Goal: Task Accomplishment & Management: Use online tool/utility

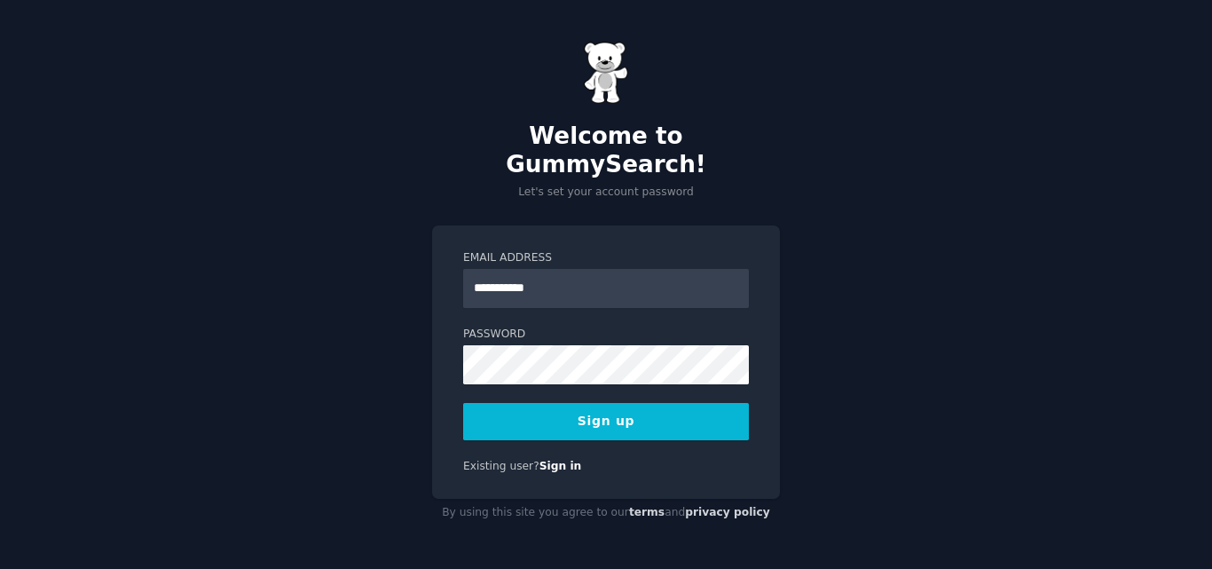
type input "**********"
click at [572, 404] on button "Sign up" at bounding box center [606, 421] width 286 height 37
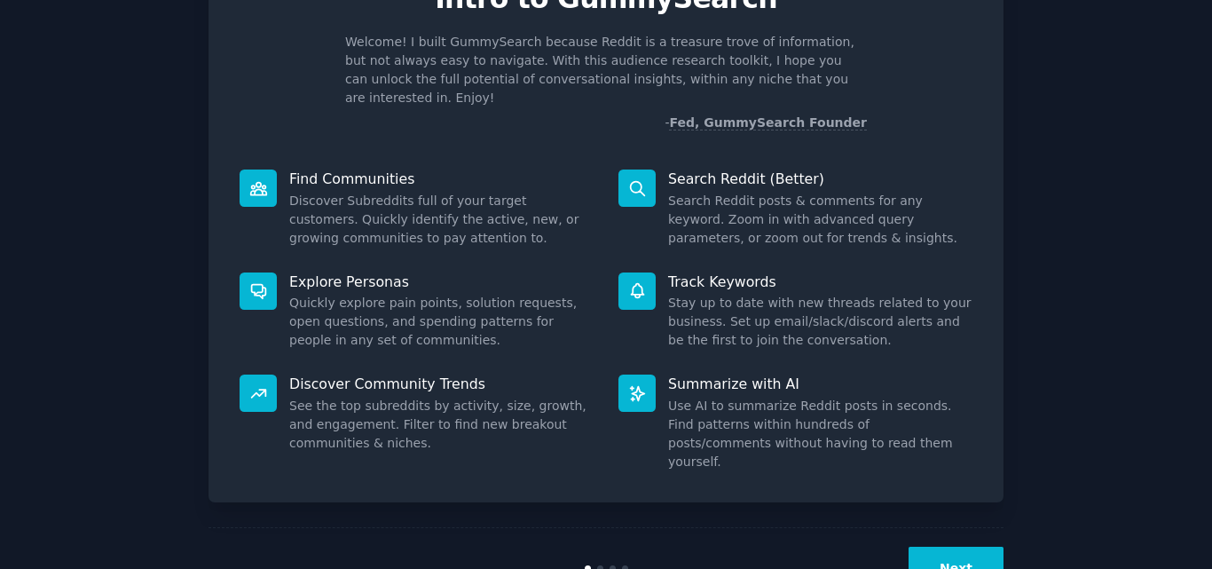
scroll to position [126, 0]
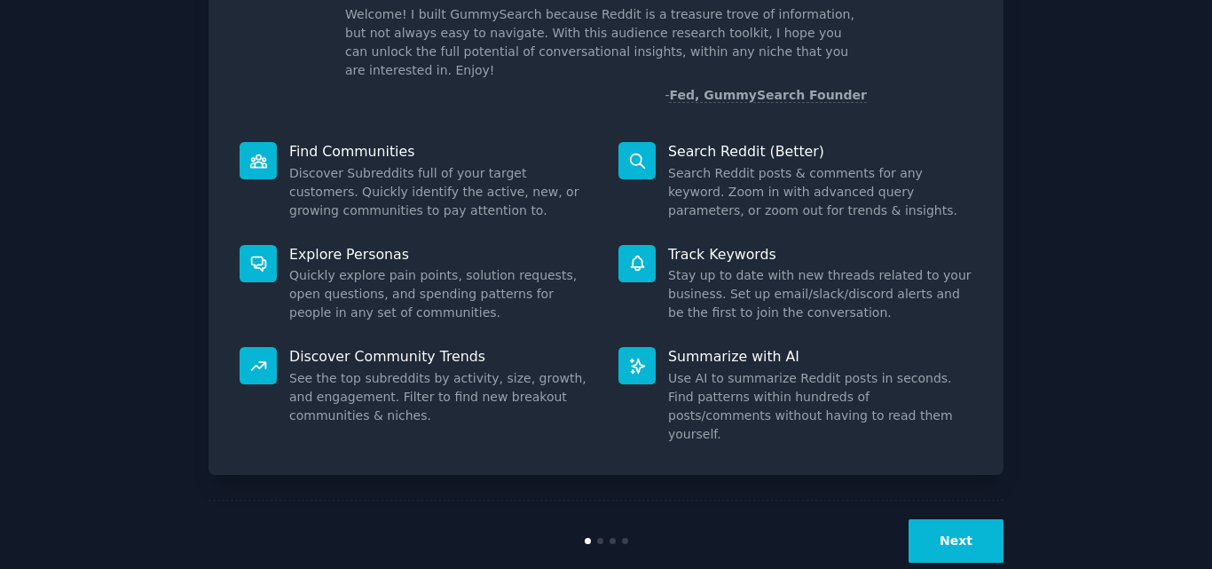
click at [970, 519] on button "Next" at bounding box center [956, 540] width 95 height 43
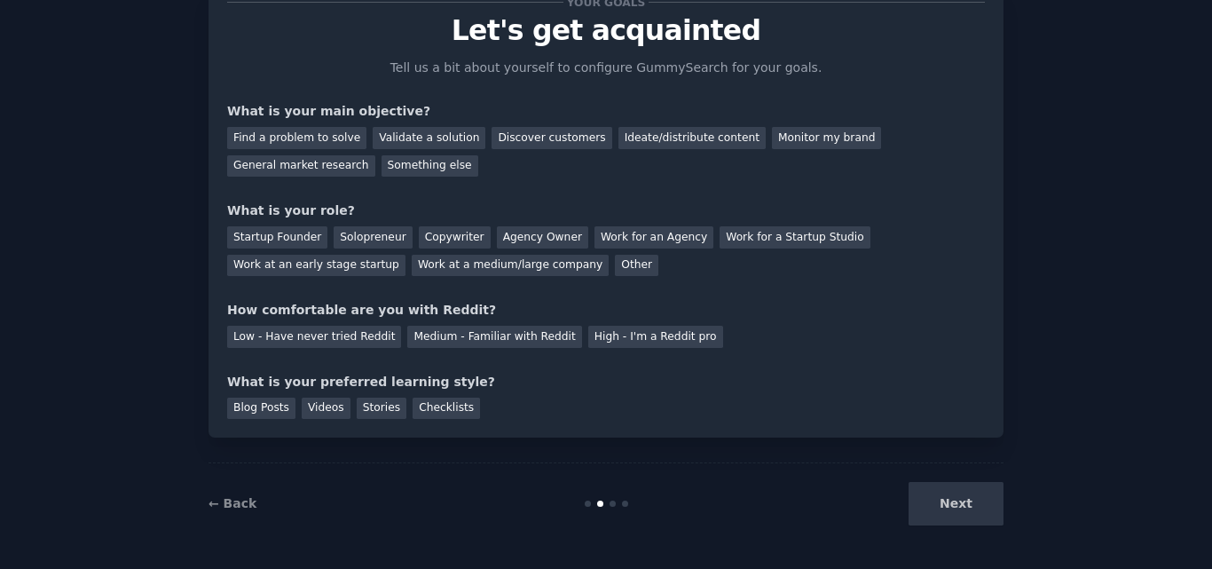
click at [970, 501] on div "Next" at bounding box center [870, 503] width 265 height 43
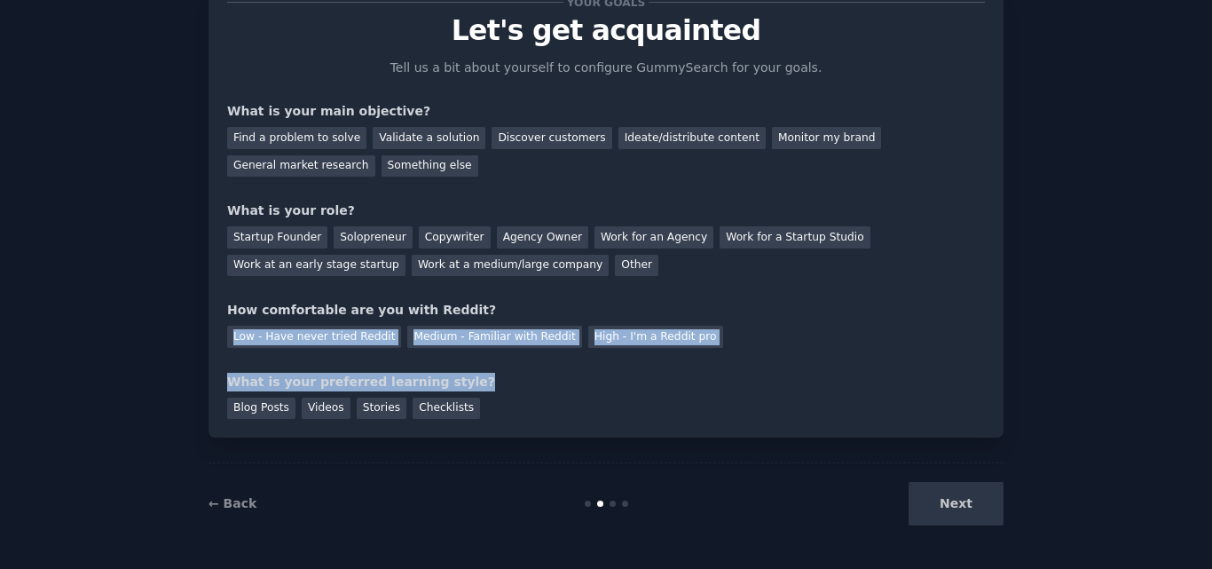
drag, startPoint x: 576, startPoint y: 383, endPoint x: 588, endPoint y: 307, distance: 77.3
click at [588, 307] on div "Your goals Let's get acquainted Tell us a bit about yourself to configure Gummy…" at bounding box center [606, 210] width 758 height 417
click at [723, 359] on div "Your goals Let's get acquainted Tell us a bit about yourself to configure Gummy…" at bounding box center [606, 210] width 758 height 417
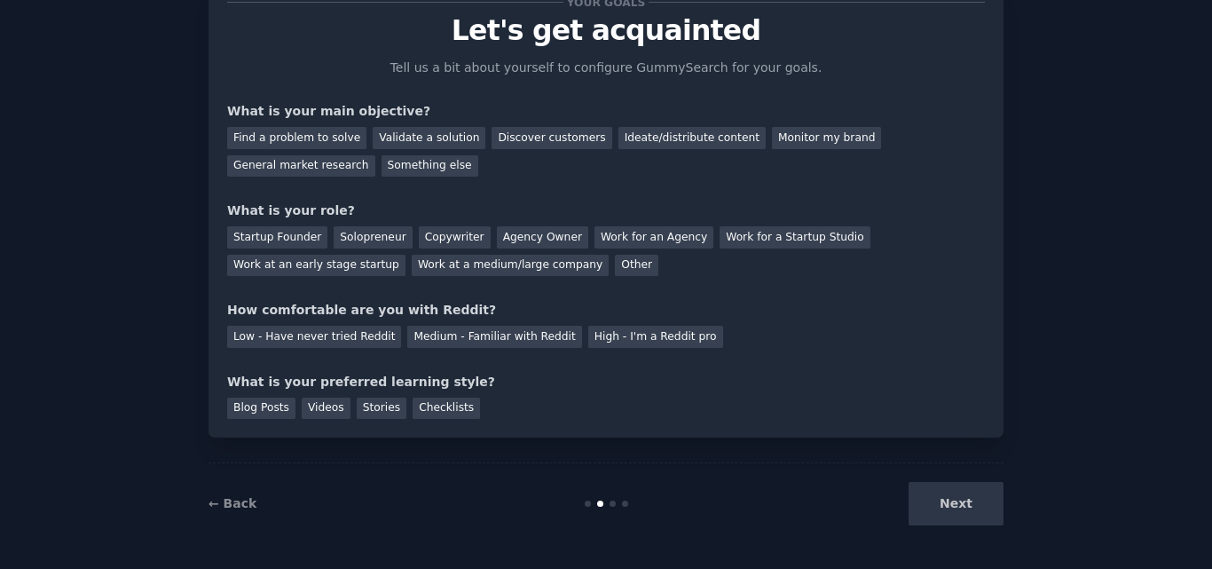
click at [965, 505] on div "Next" at bounding box center [870, 503] width 265 height 43
drag, startPoint x: 715, startPoint y: 398, endPoint x: 386, endPoint y: 401, distance: 329.3
click at [386, 401] on div "Blog Posts Videos Stories Checklists" at bounding box center [606, 405] width 758 height 28
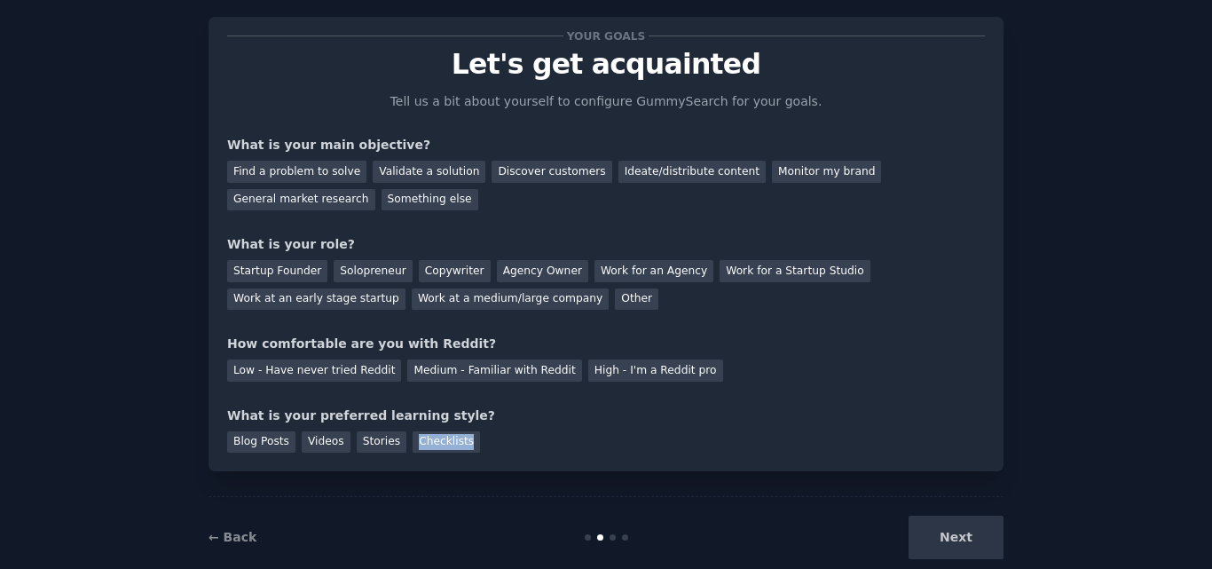
scroll to position [0, 0]
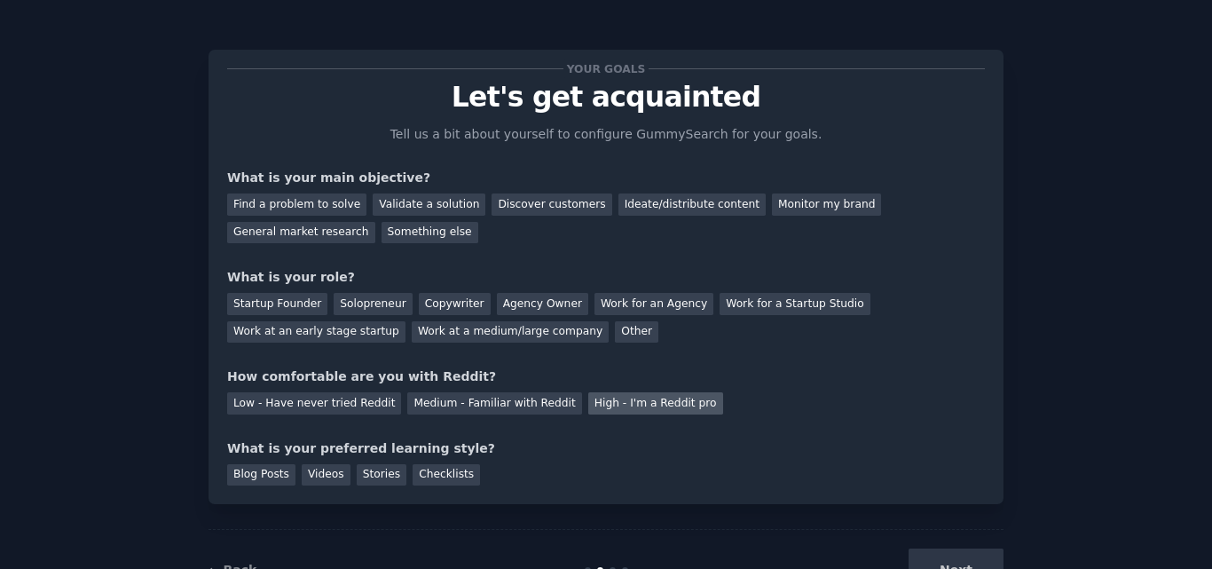
click at [588, 409] on div "High - I'm a Reddit pro" at bounding box center [655, 403] width 135 height 22
click at [452, 404] on div "Medium - Familiar with Reddit" at bounding box center [494, 403] width 174 height 22
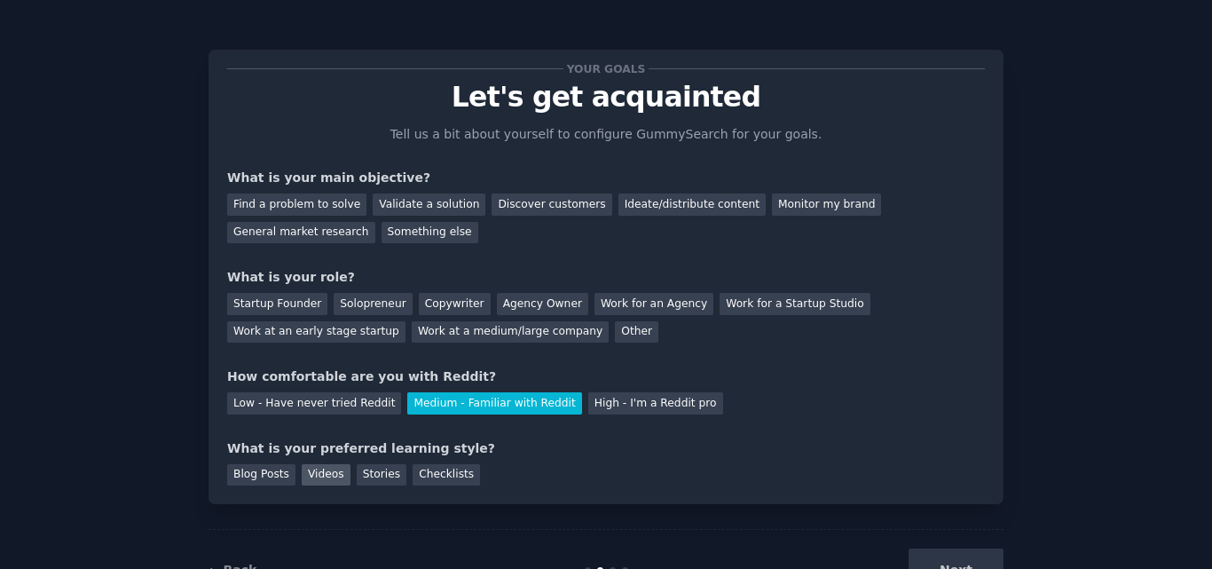
click at [333, 476] on div "Videos" at bounding box center [326, 475] width 49 height 22
click at [357, 472] on div "Stories" at bounding box center [382, 475] width 50 height 22
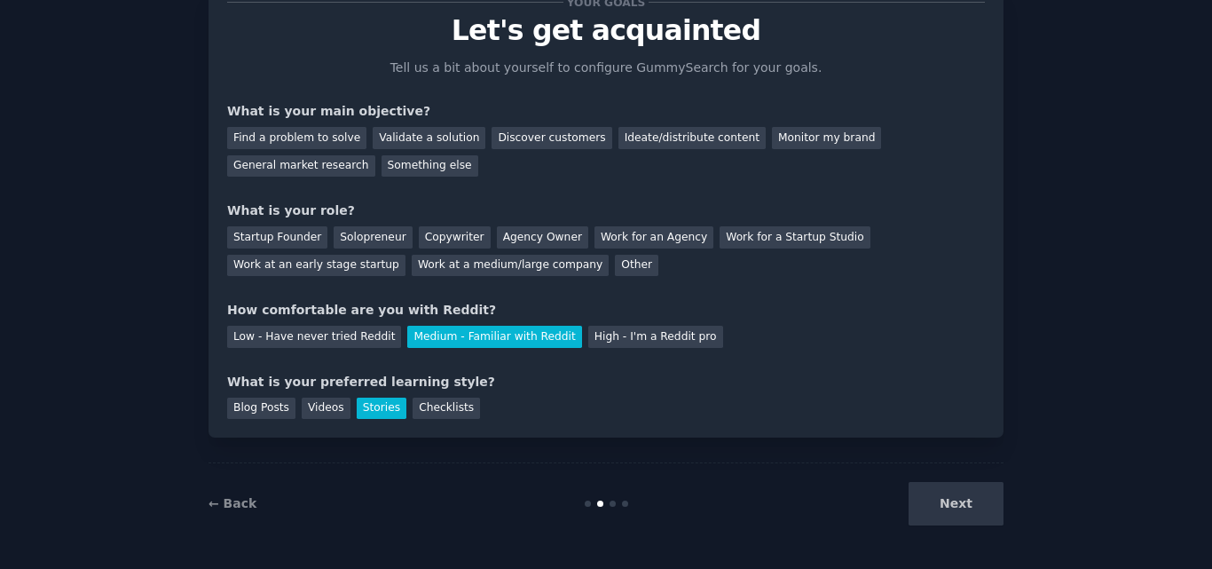
click at [949, 495] on div "Next" at bounding box center [870, 503] width 265 height 43
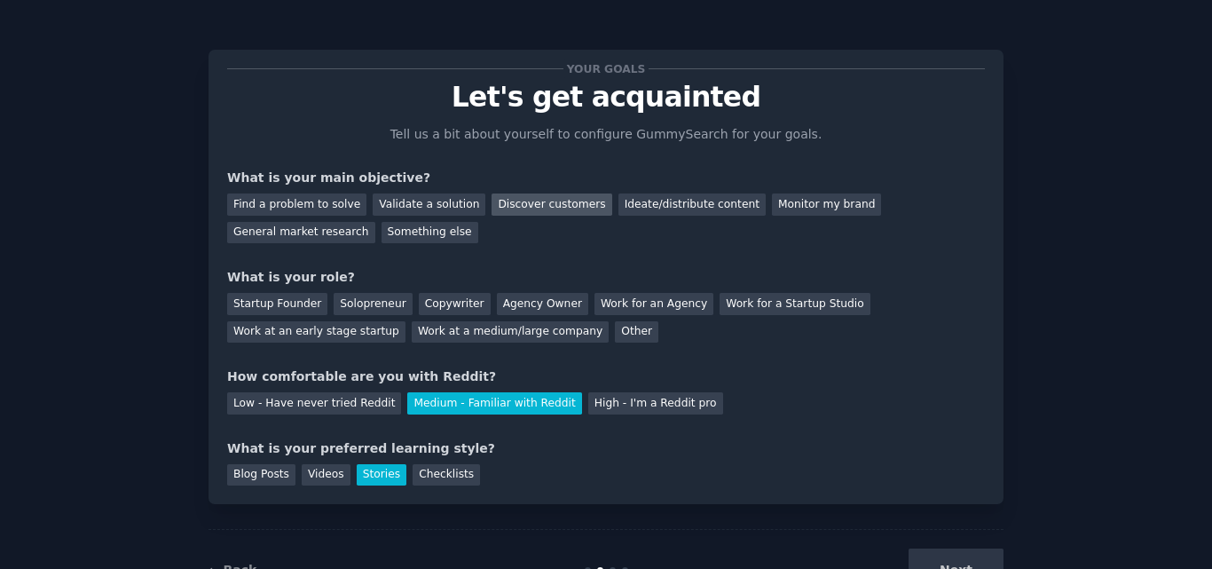
click at [532, 204] on div "Discover customers" at bounding box center [552, 204] width 120 height 22
click at [412, 334] on div "Work at a medium/large company" at bounding box center [510, 332] width 197 height 22
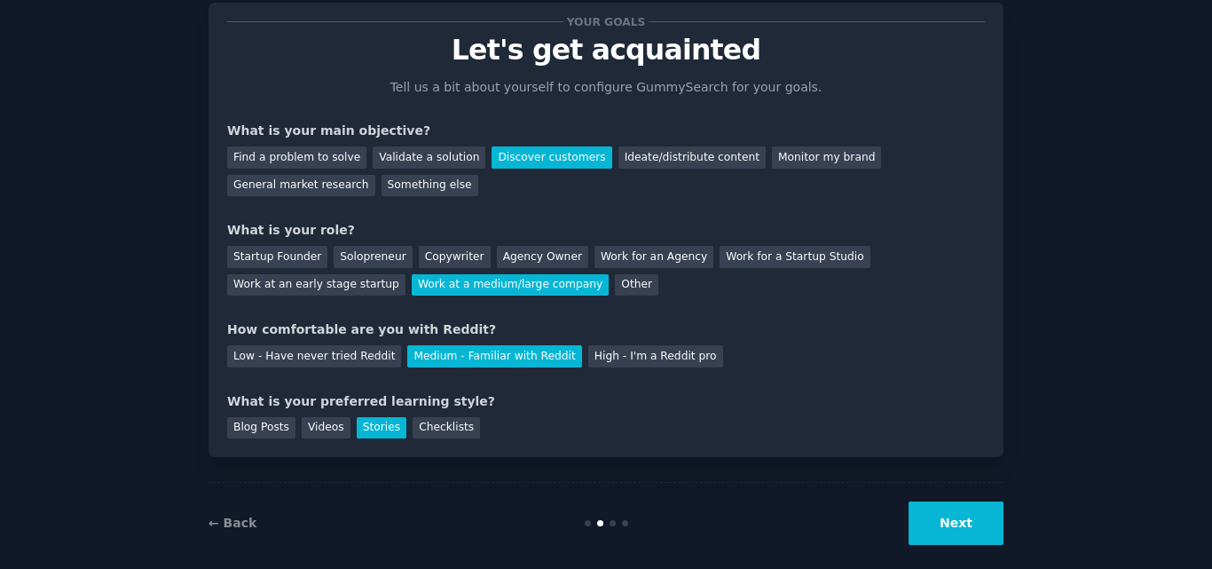
scroll to position [67, 0]
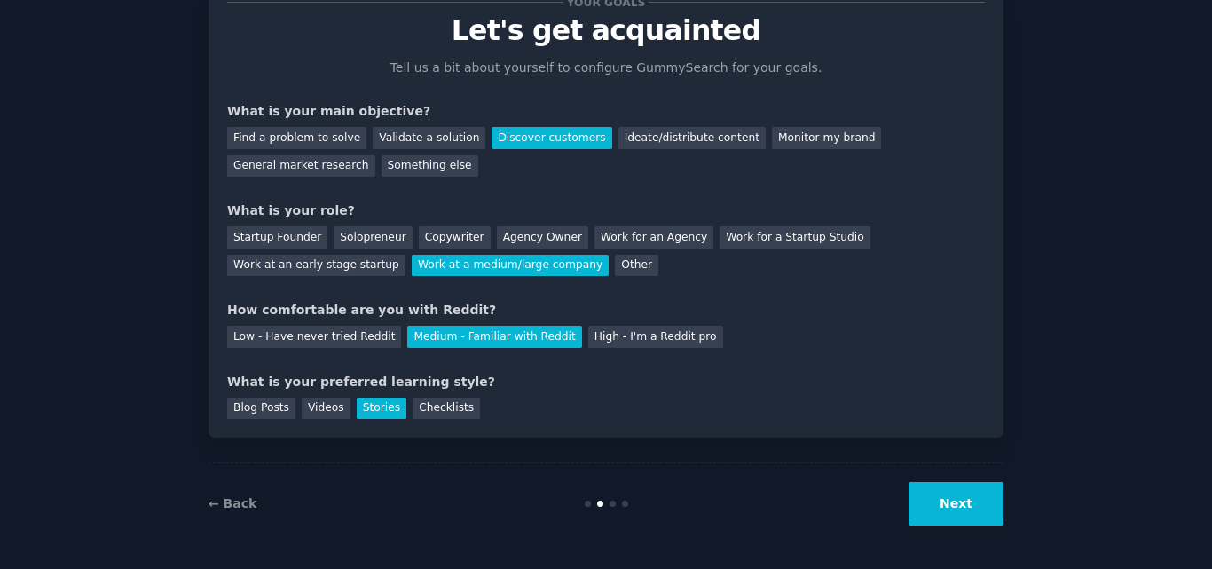
click at [925, 497] on button "Next" at bounding box center [956, 503] width 95 height 43
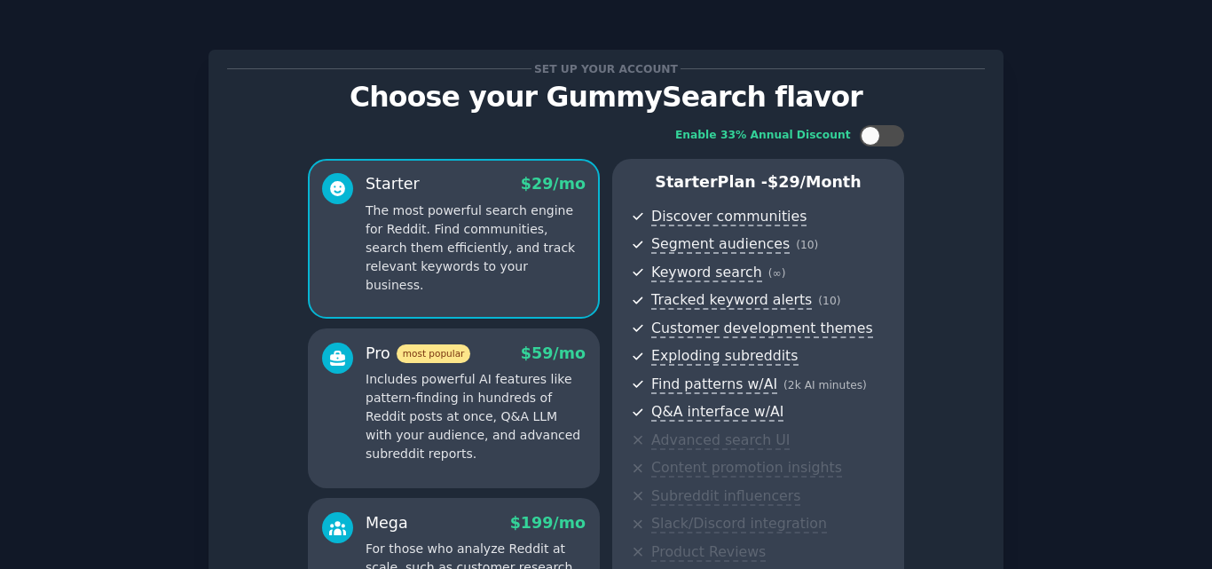
scroll to position [257, 0]
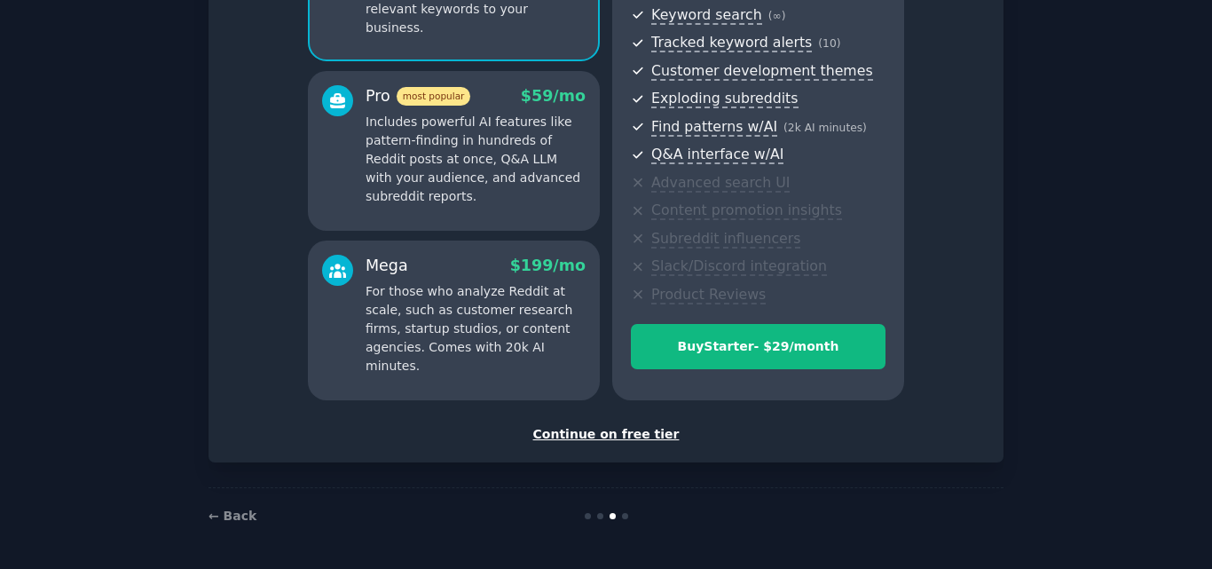
click at [621, 437] on div "Continue on free tier" at bounding box center [606, 434] width 758 height 19
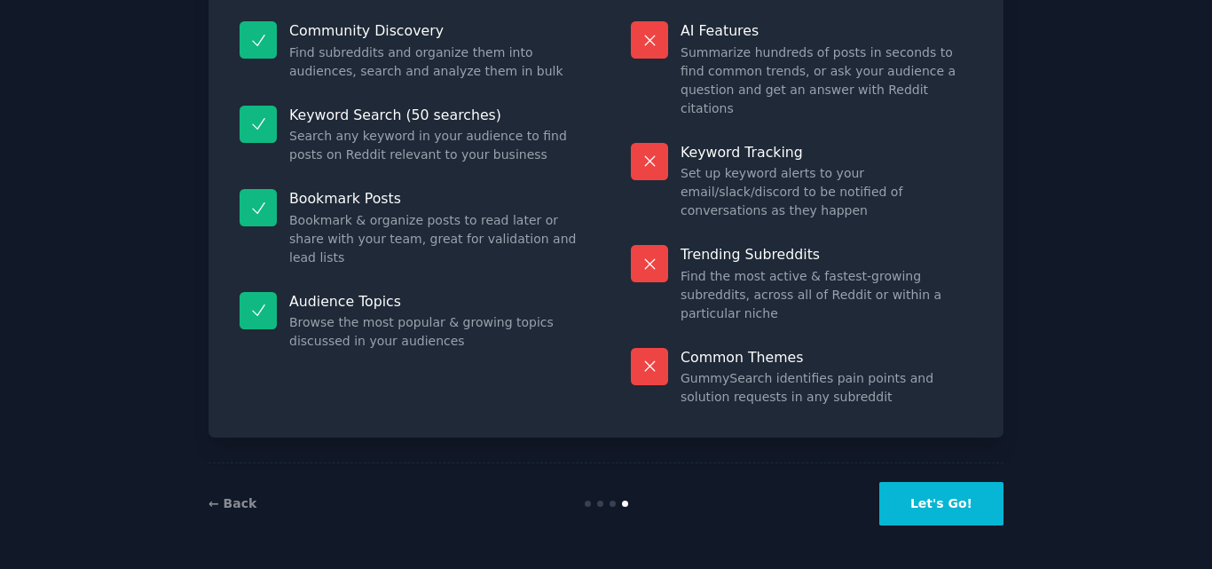
scroll to position [122, 0]
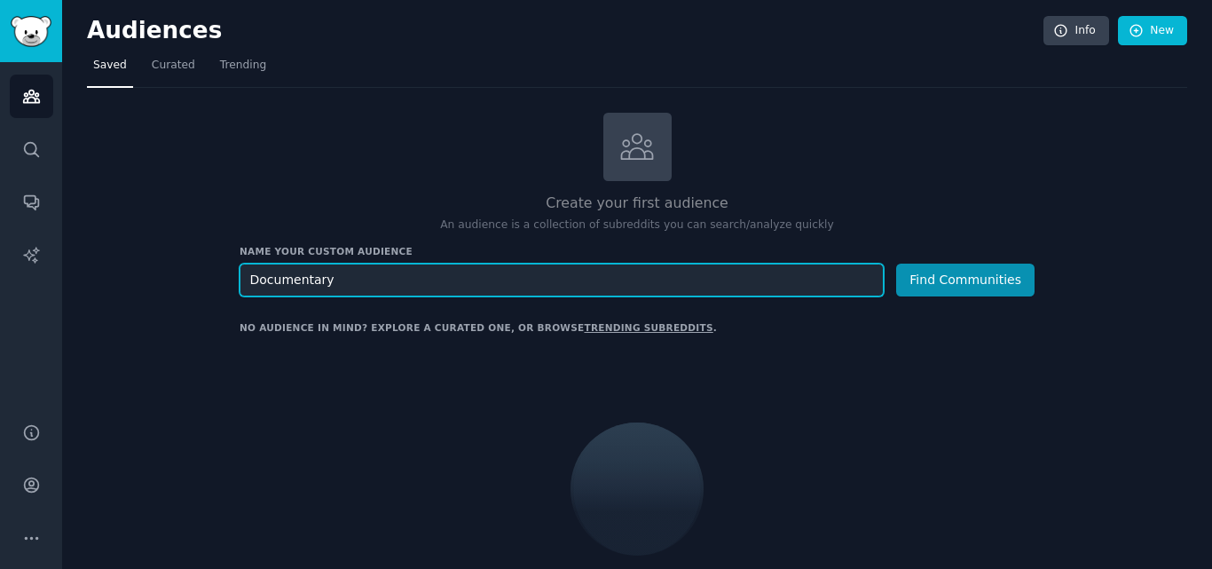
type input "Documentary"
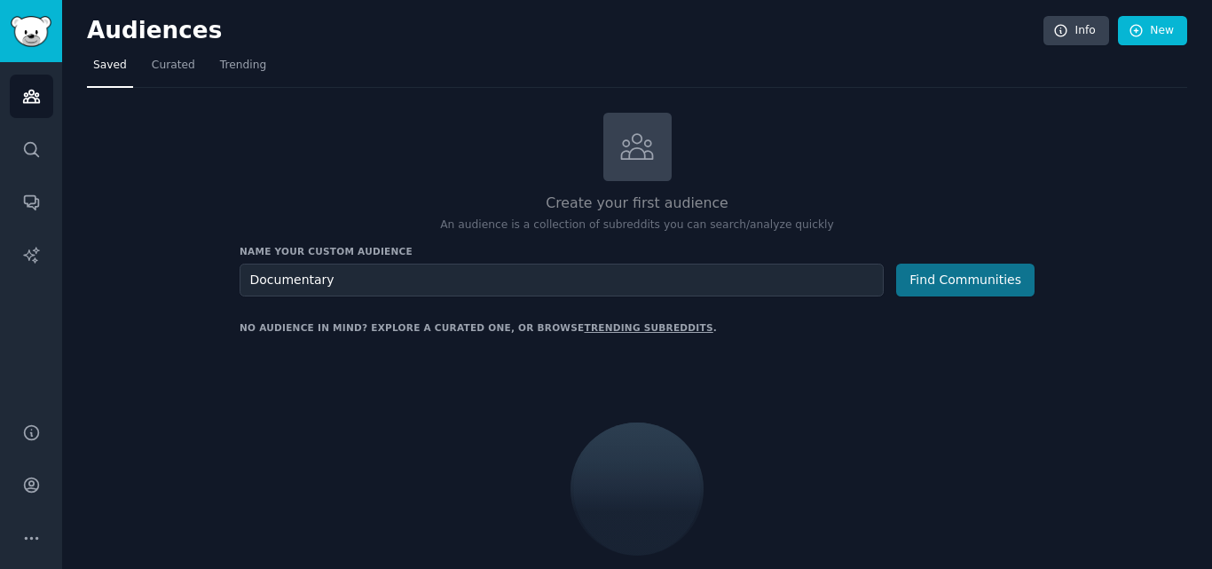
click at [1002, 263] on div "Name your custom audience Audience Name Documentary Find Communities" at bounding box center [637, 270] width 795 height 51
click at [999, 273] on button "Find Communities" at bounding box center [965, 280] width 138 height 33
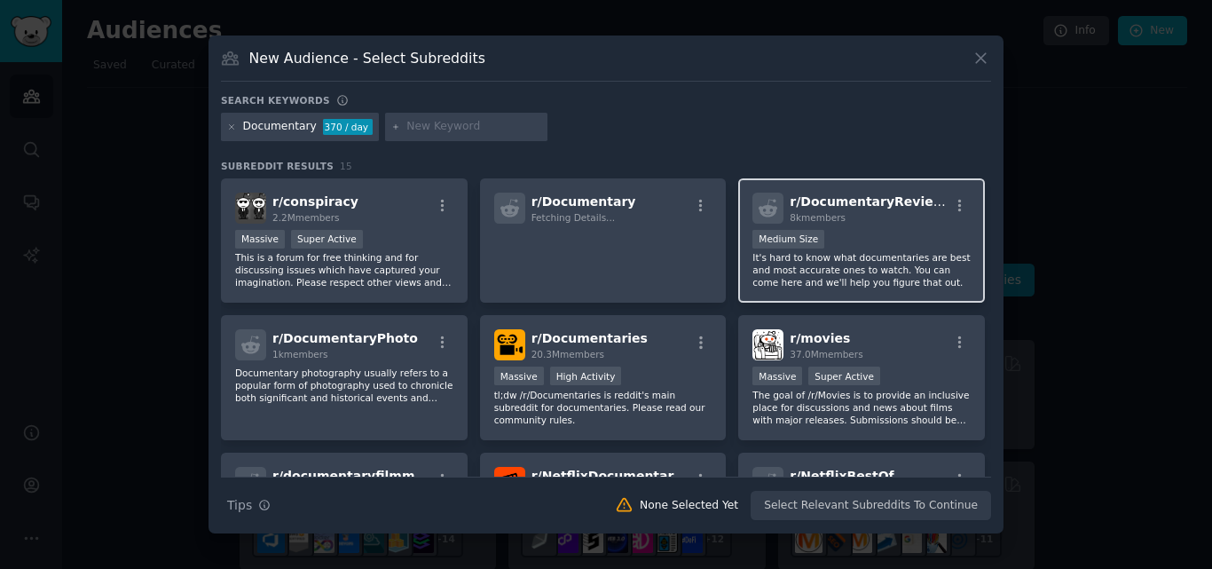
click at [842, 211] on div "8k members" at bounding box center [869, 217] width 159 height 12
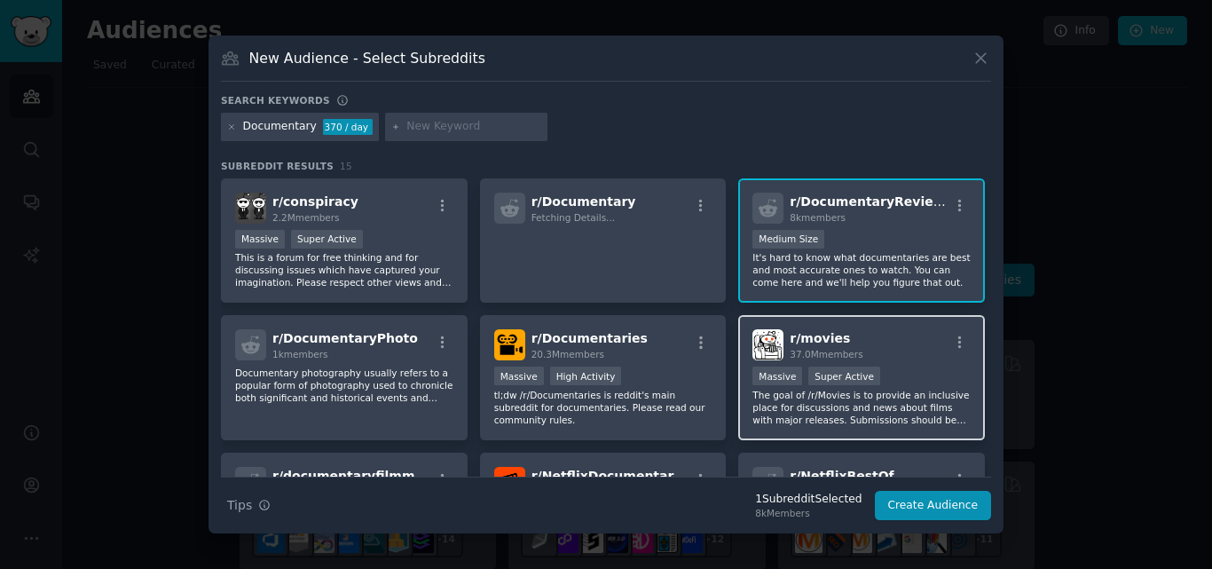
click at [913, 382] on div ">= 95th percentile for submissions / day Massive Super Active" at bounding box center [862, 378] width 218 height 22
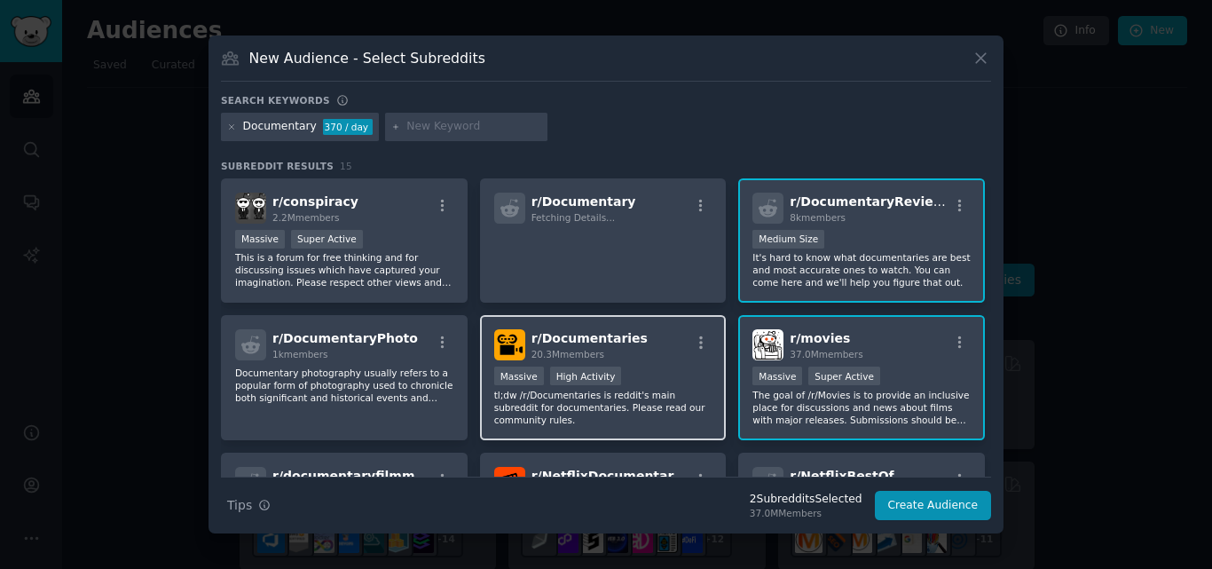
click at [643, 369] on div ">= 80th percentile for submissions / day Massive High Activity" at bounding box center [603, 378] width 218 height 22
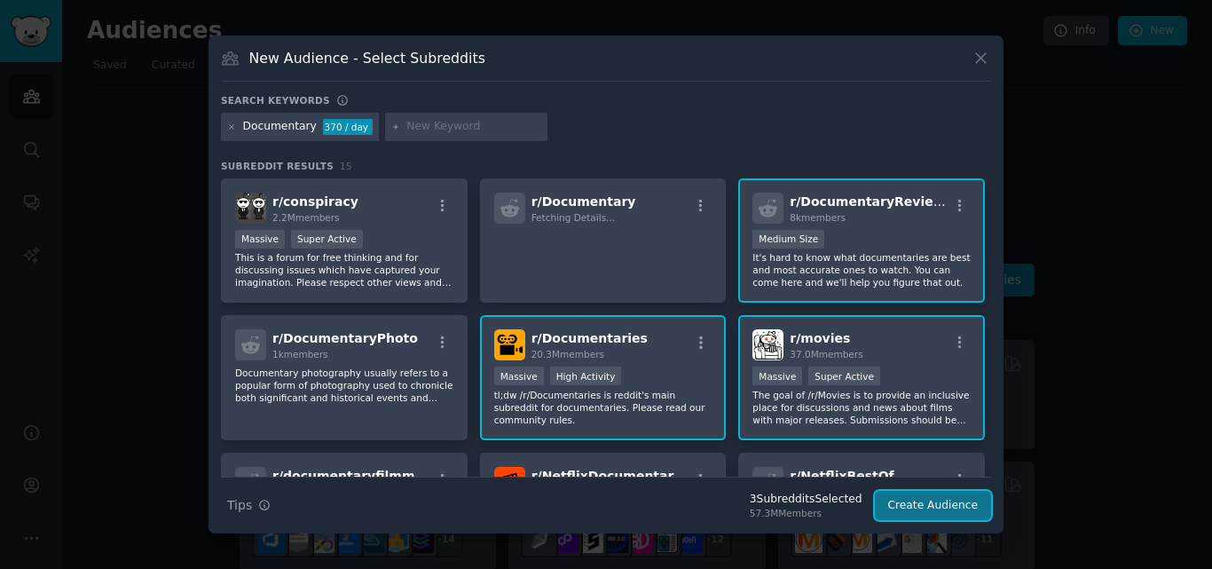
click at [921, 498] on button "Create Audience" at bounding box center [933, 506] width 117 height 30
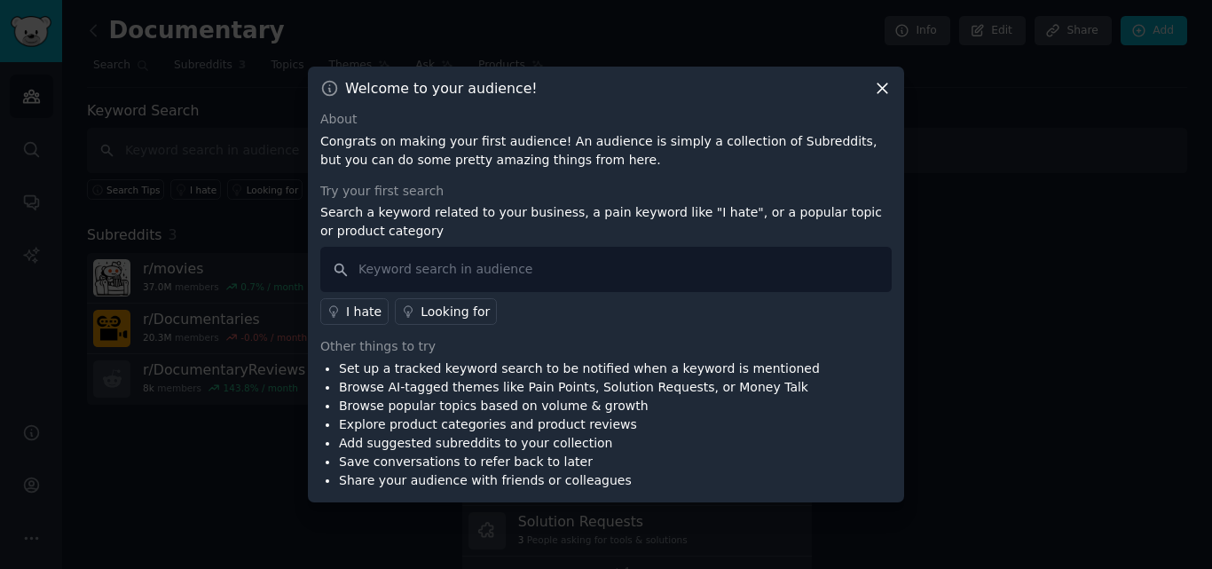
click at [880, 90] on icon at bounding box center [882, 88] width 19 height 19
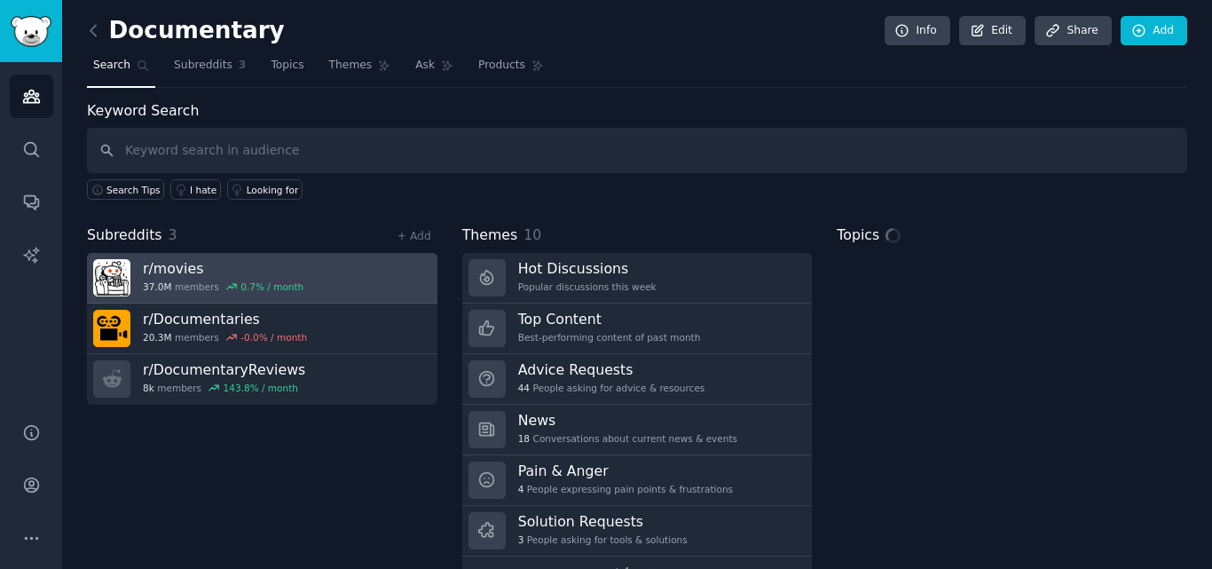
click at [314, 283] on link "r/ movies 37.0M members 0.7 % / month" at bounding box center [262, 278] width 351 height 51
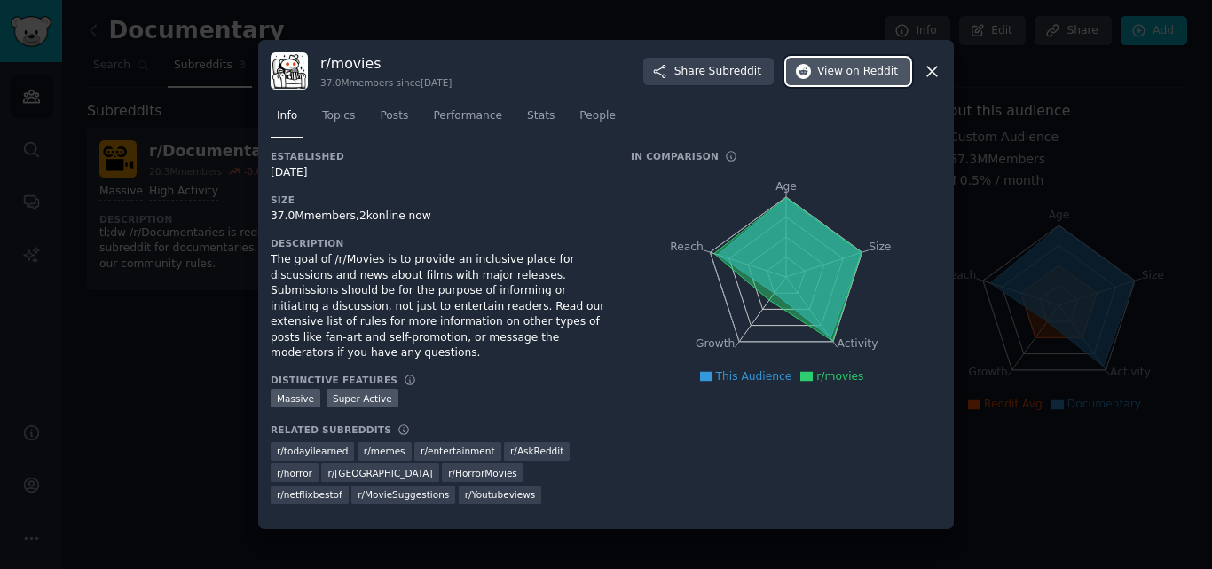
click at [873, 77] on span "on Reddit" at bounding box center [872, 72] width 51 height 16
